Goal: Information Seeking & Learning: Learn about a topic

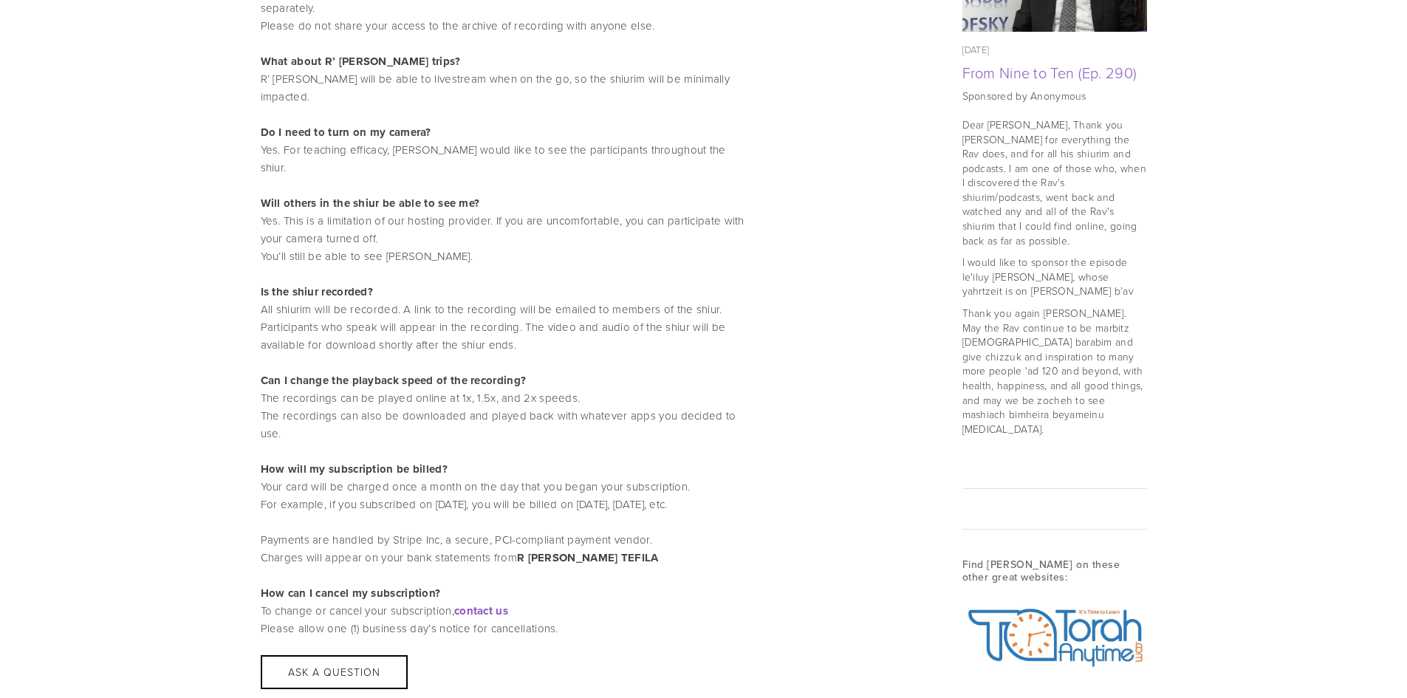
scroll to position [1624, 0]
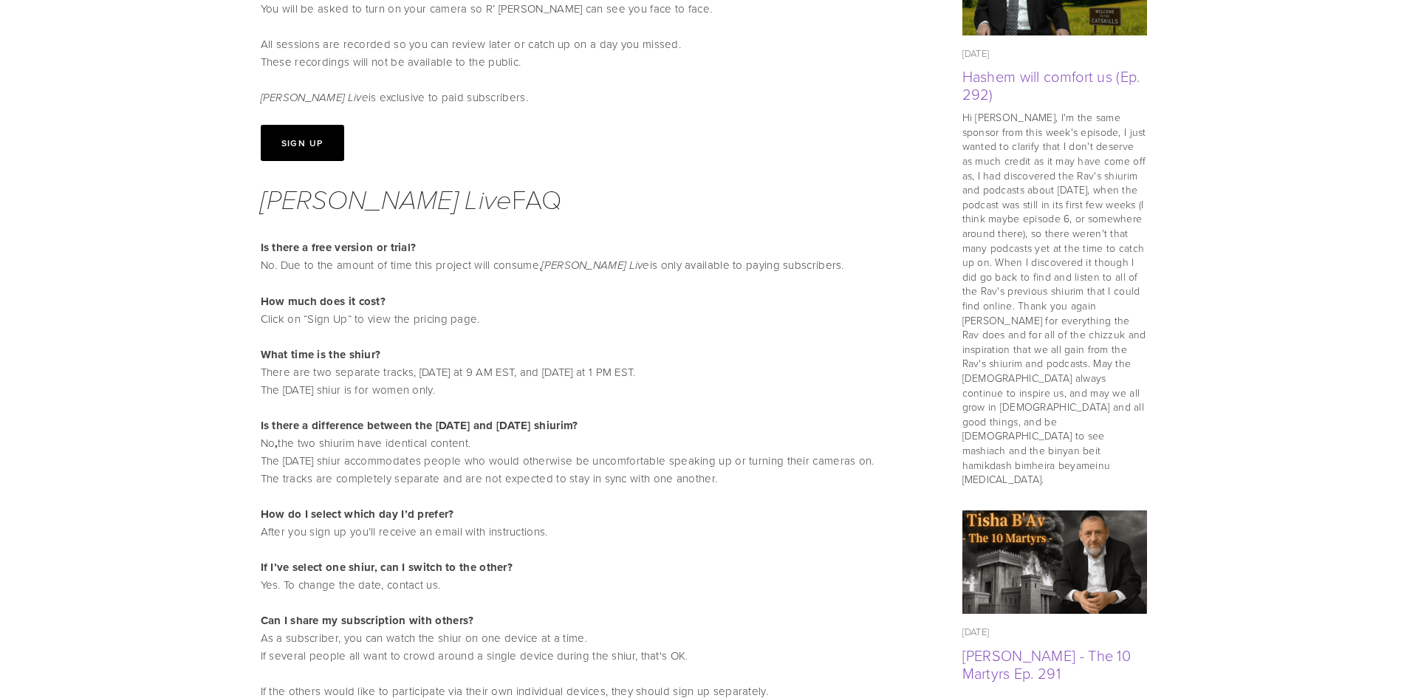
scroll to position [812, 0]
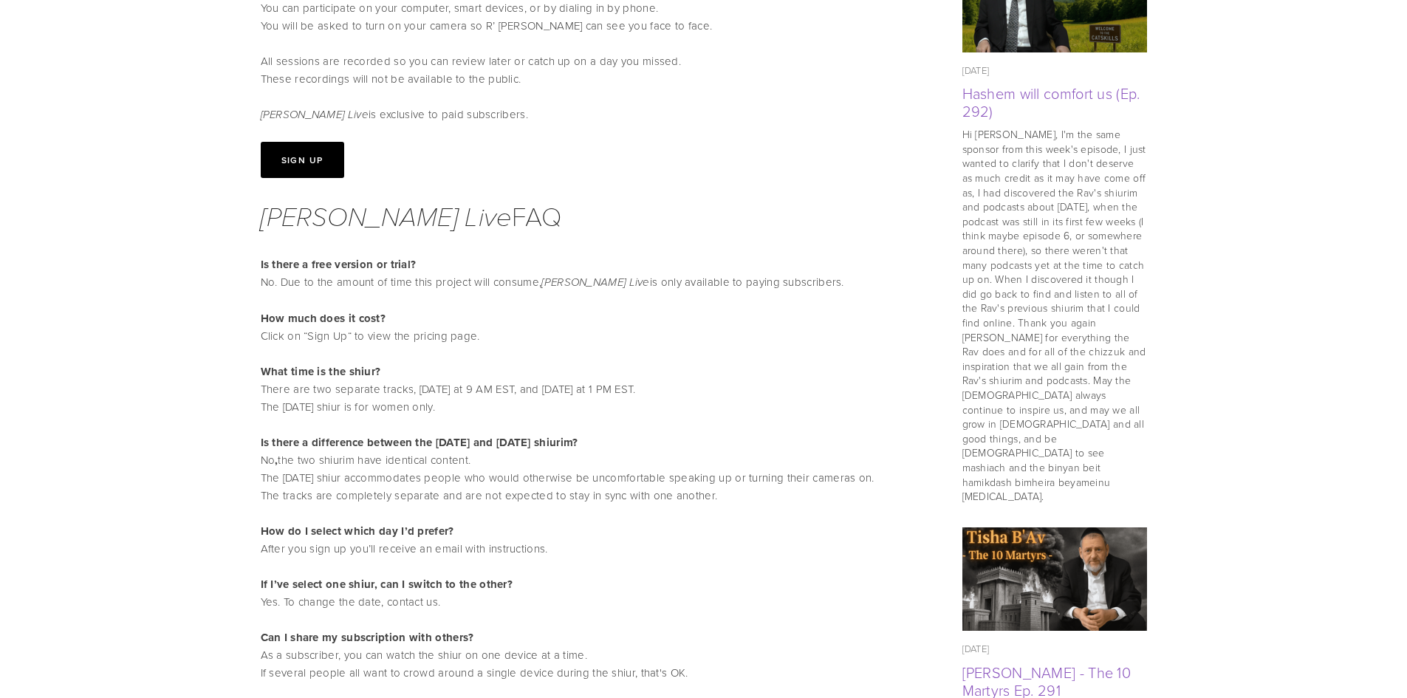
click at [289, 157] on button "Sign Up" at bounding box center [302, 160] width 83 height 36
click at [309, 163] on button "Sign Up" at bounding box center [302, 160] width 83 height 36
